Goal: Check status: Check status

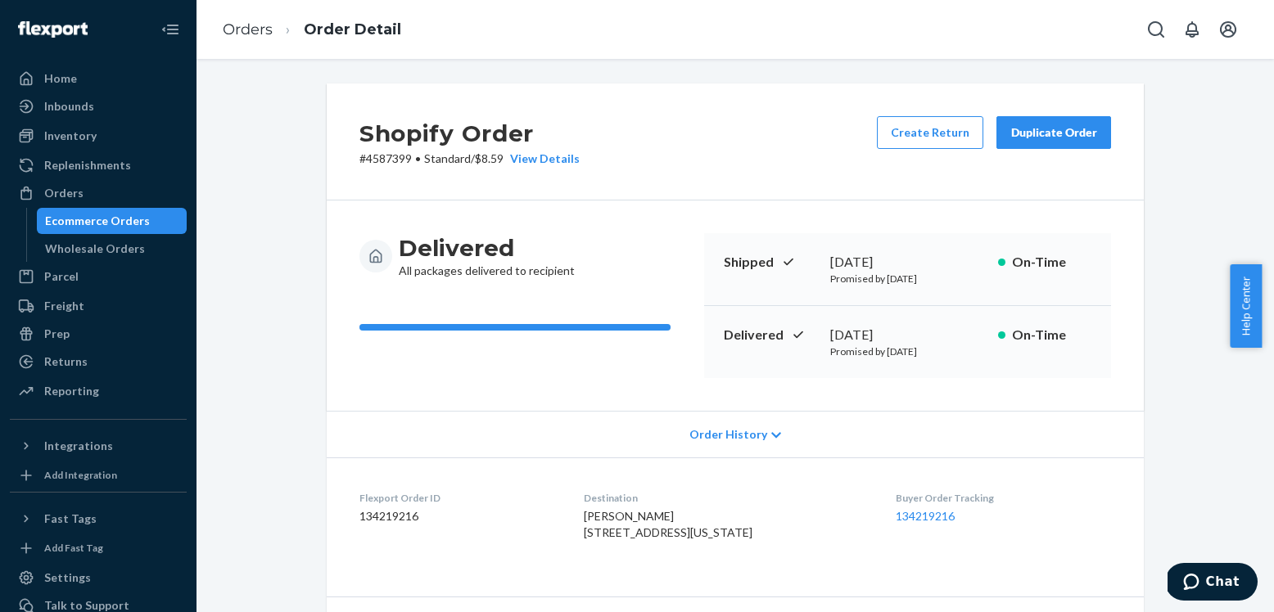
scroll to position [450, 0]
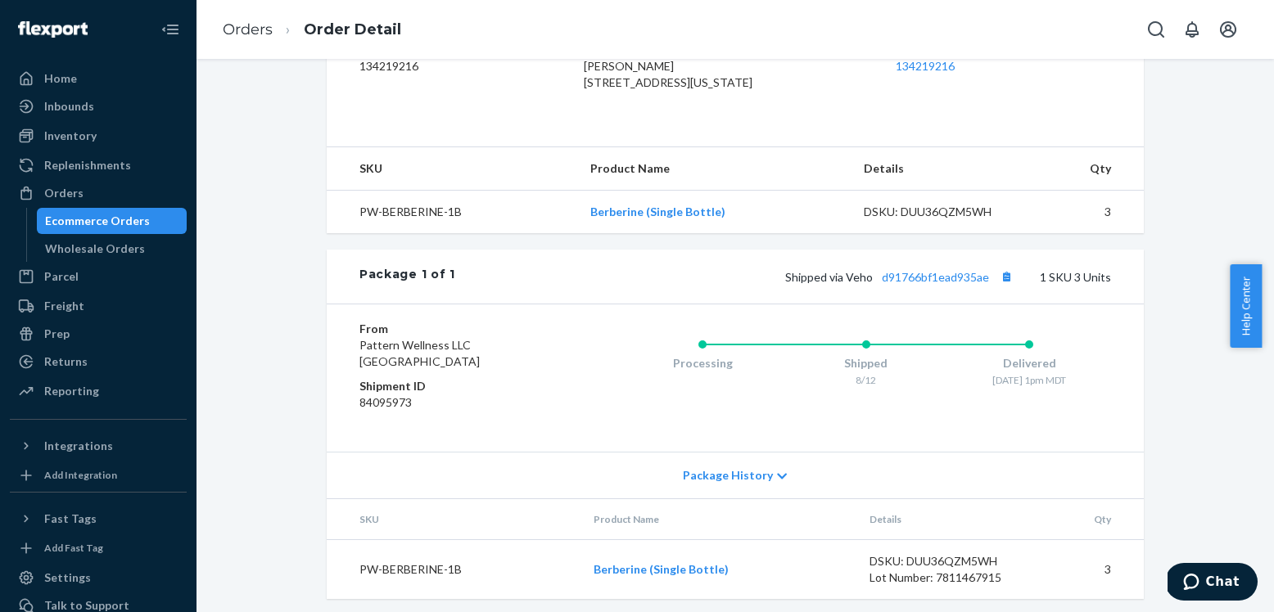
click at [102, 222] on div "Ecommerce Orders" at bounding box center [97, 221] width 105 height 16
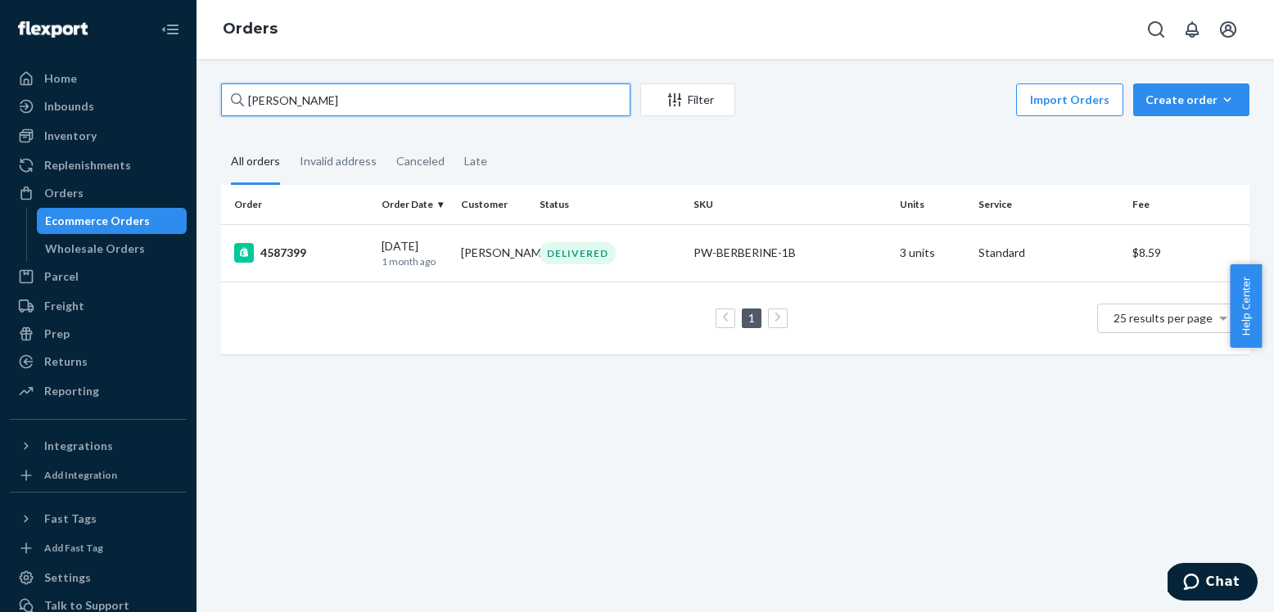
click at [280, 103] on input "[PERSON_NAME]" at bounding box center [425, 99] width 409 height 33
paste input "[PERSON_NAME]"
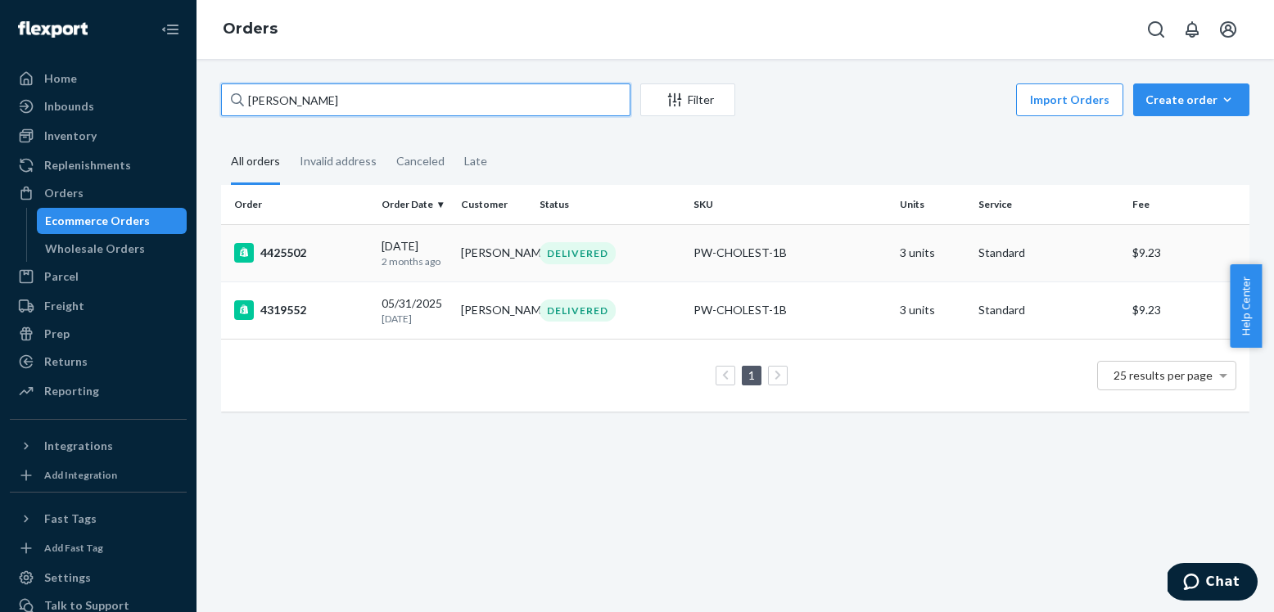
type input "[PERSON_NAME]"
click at [277, 249] on div "4425502" at bounding box center [301, 253] width 134 height 20
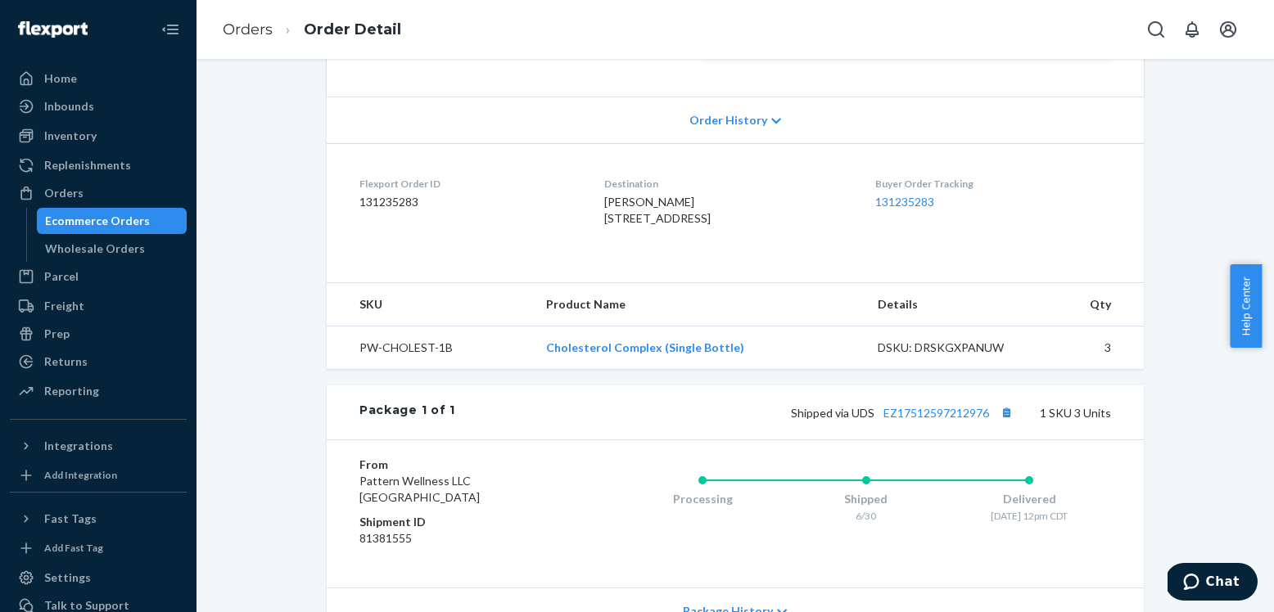
scroll to position [444, 0]
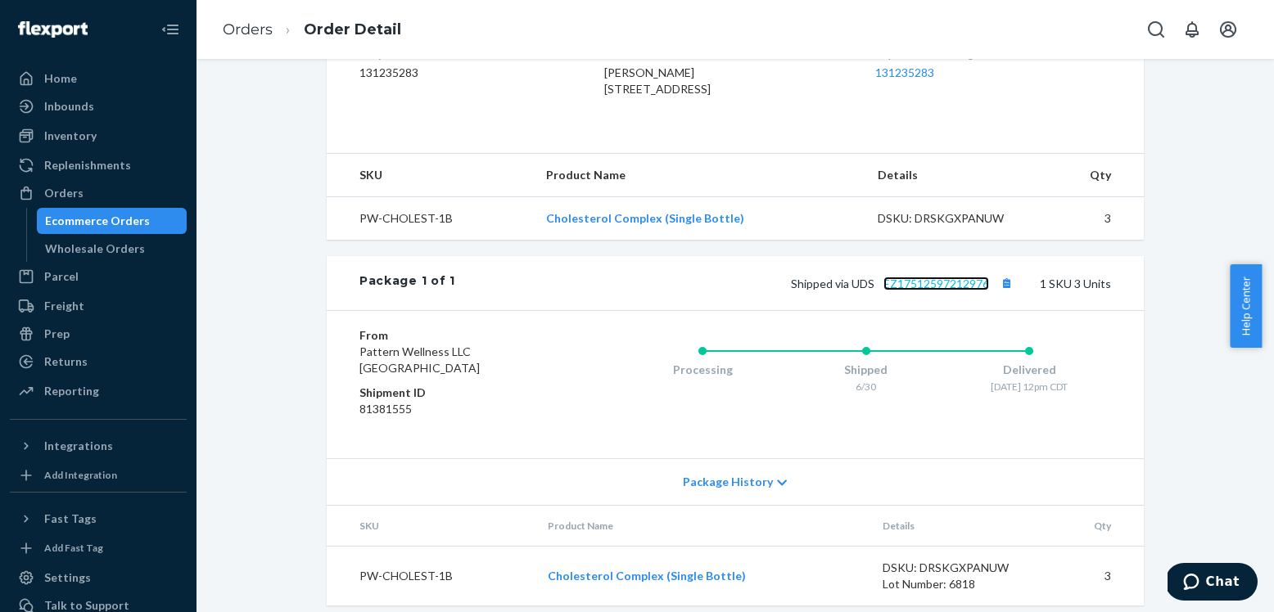
click at [916, 291] on link "EZ17512597212976" at bounding box center [936, 284] width 106 height 14
